Goal: Entertainment & Leisure: Consume media (video, audio)

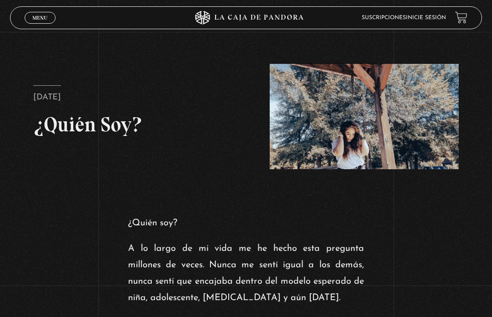
click at [430, 17] on link "Inicie sesión" at bounding box center [426, 17] width 40 height 5
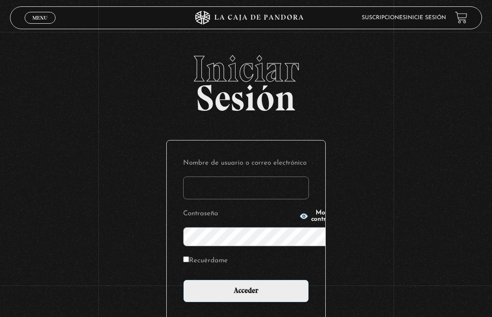
click at [201, 176] on input "Nombre de usuario o correo electrónico" at bounding box center [246, 187] width 126 height 23
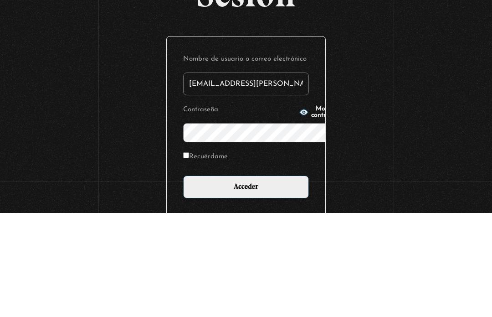
type input "d.alejandra.rg@gmail.com"
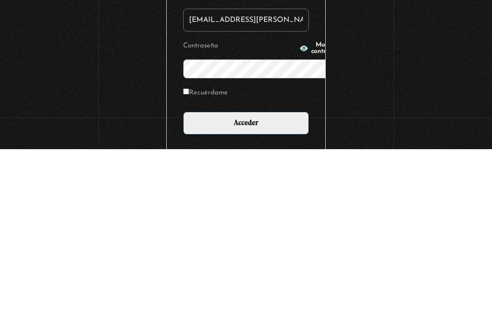
click at [300, 210] on button "Mostrar contraseña" at bounding box center [321, 216] width 43 height 13
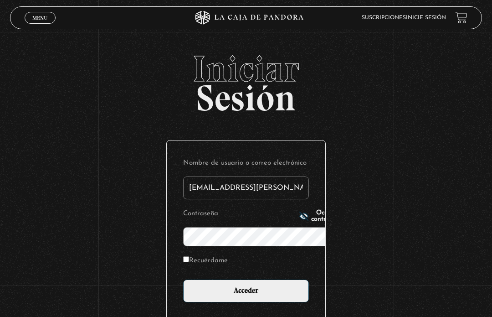
click at [247, 280] on input "Acceder" at bounding box center [246, 291] width 126 height 23
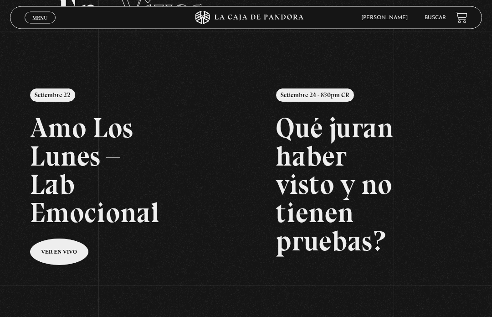
scroll to position [66, 0]
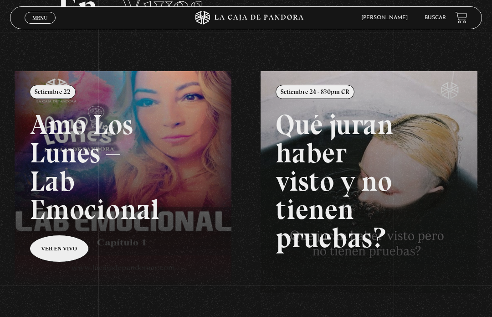
click at [41, 16] on span "Menu" at bounding box center [39, 17] width 15 height 5
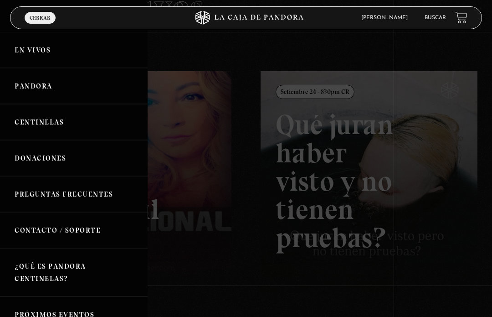
click at [35, 124] on link "Centinelas" at bounding box center [74, 122] width 148 height 36
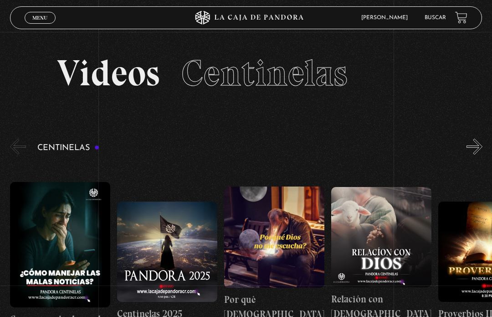
click at [252, 292] on h4 "Por qué Dios no me escucha" at bounding box center [274, 313] width 100 height 43
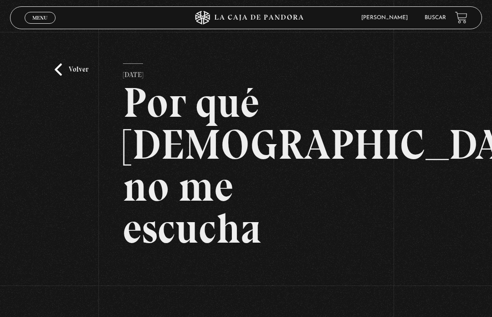
click at [157, 226] on article "[DATE] Por qué Dios no me escucha WhatsApp Twitter Messenger Email" at bounding box center [246, 248] width 246 height 371
click at [193, 146] on h2 "Por qué [DEMOGRAPHIC_DATA] no me escucha" at bounding box center [246, 166] width 246 height 168
click at [214, 169] on h2 "Por qué [DEMOGRAPHIC_DATA] no me escucha" at bounding box center [246, 166] width 246 height 168
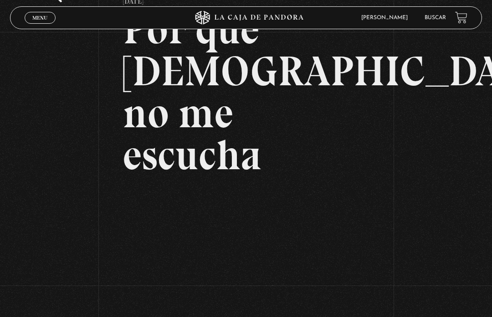
scroll to position [72, 0]
